Goal: Check status: Check status

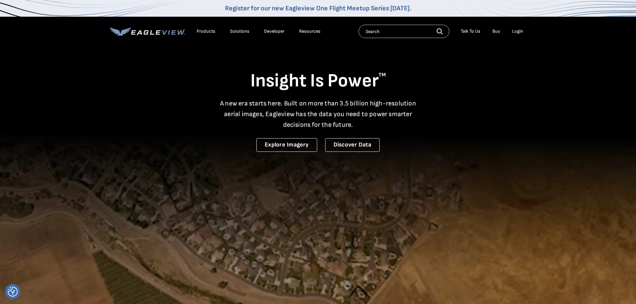
click at [507, 38] on div "Search Talk To Us Buy Login" at bounding box center [443, 31] width 168 height 13
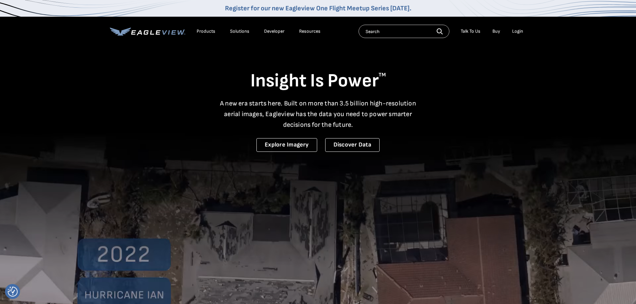
click at [513, 33] on div "Login" at bounding box center [517, 31] width 11 height 6
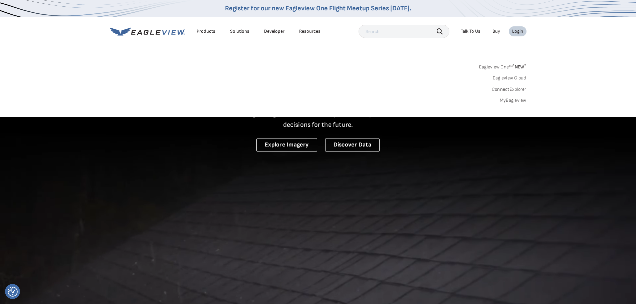
click at [518, 100] on link "MyEagleview" at bounding box center [513, 101] width 27 height 6
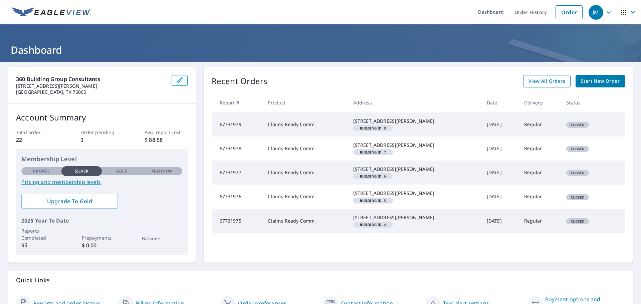
click at [539, 85] on span "View All Orders" at bounding box center [547, 81] width 37 height 8
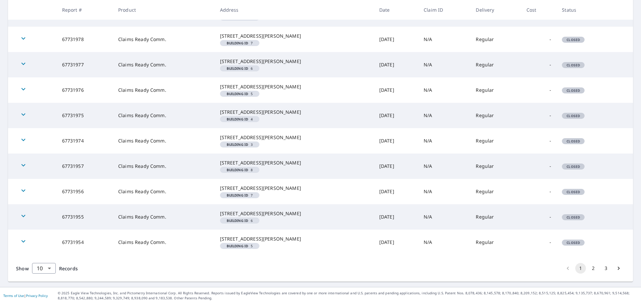
click at [588, 269] on button "2" at bounding box center [593, 268] width 11 height 11
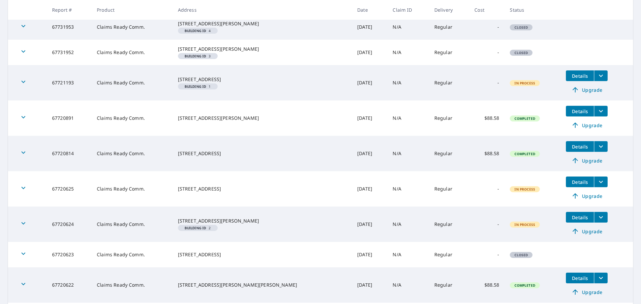
scroll to position [218, 0]
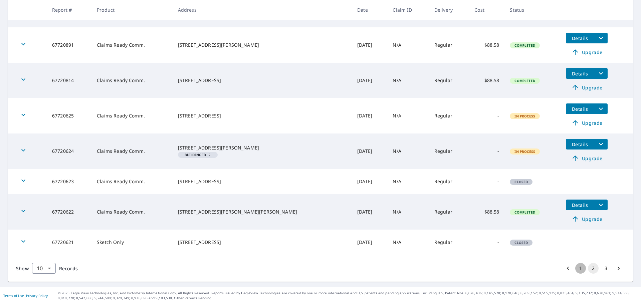
click at [575, 267] on button "1" at bounding box center [580, 268] width 11 height 11
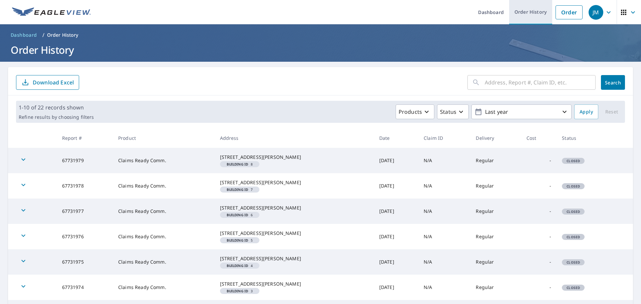
click at [514, 14] on link "Order History" at bounding box center [530, 12] width 43 height 24
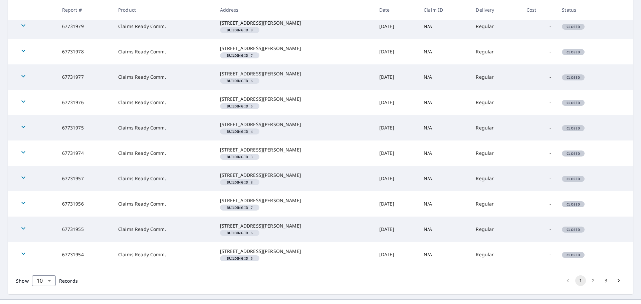
scroll to position [201, 0]
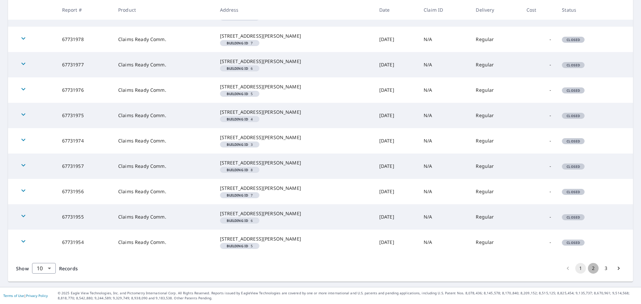
click at [588, 266] on button "2" at bounding box center [593, 268] width 11 height 11
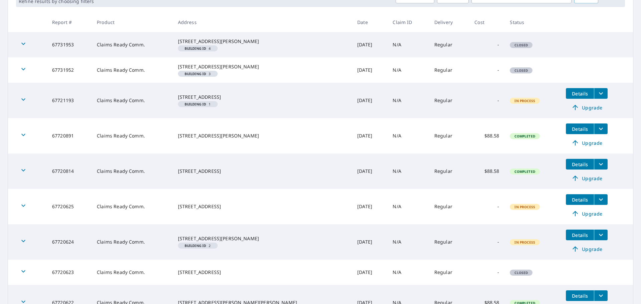
scroll to position [134, 0]
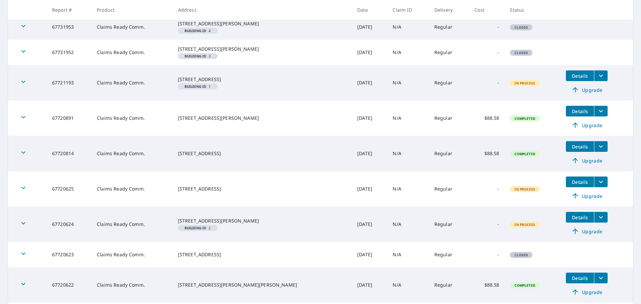
click at [259, 157] on div "[STREET_ADDRESS]" at bounding box center [262, 153] width 169 height 7
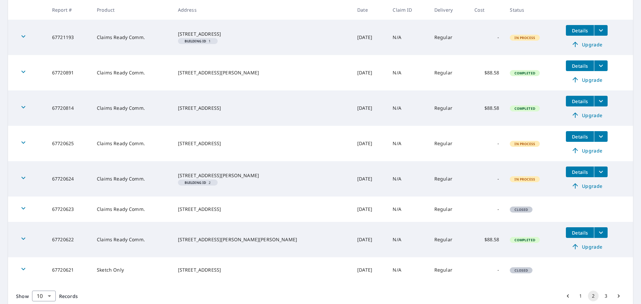
scroll to position [218, 0]
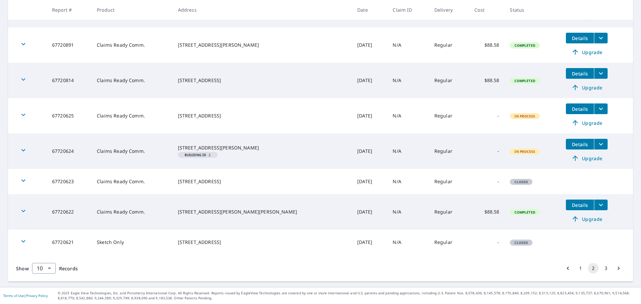
click at [601, 269] on button "3" at bounding box center [606, 268] width 11 height 11
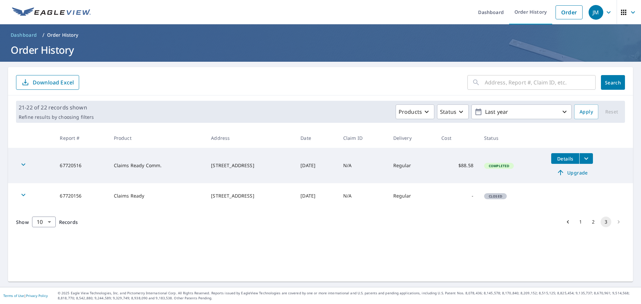
click at [590, 223] on button "2" at bounding box center [593, 222] width 11 height 11
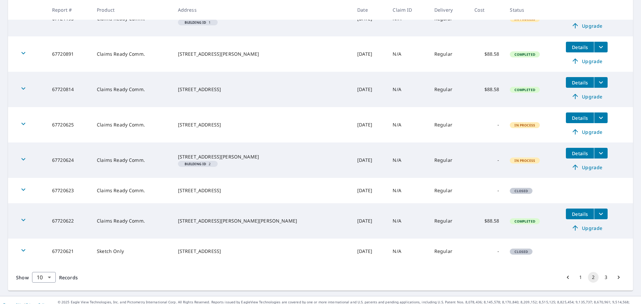
scroll to position [200, 0]
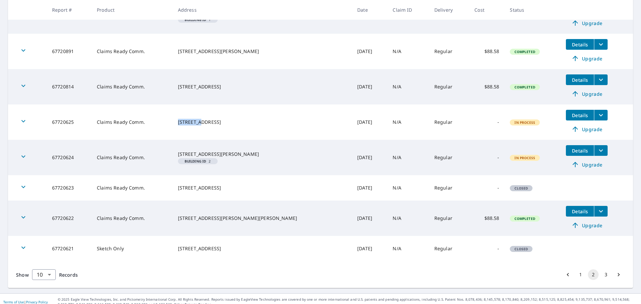
drag, startPoint x: 195, startPoint y: 130, endPoint x: 243, endPoint y: 133, distance: 48.2
click at [243, 126] on div "520 W 8th Cheyenne, WY 82001" at bounding box center [262, 122] width 169 height 7
copy div "520 W 8th"
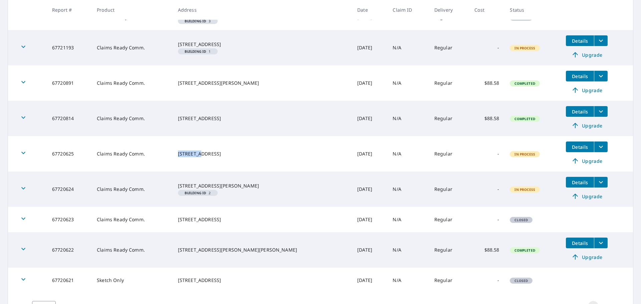
scroll to position [134, 0]
